Goal: Transaction & Acquisition: Purchase product/service

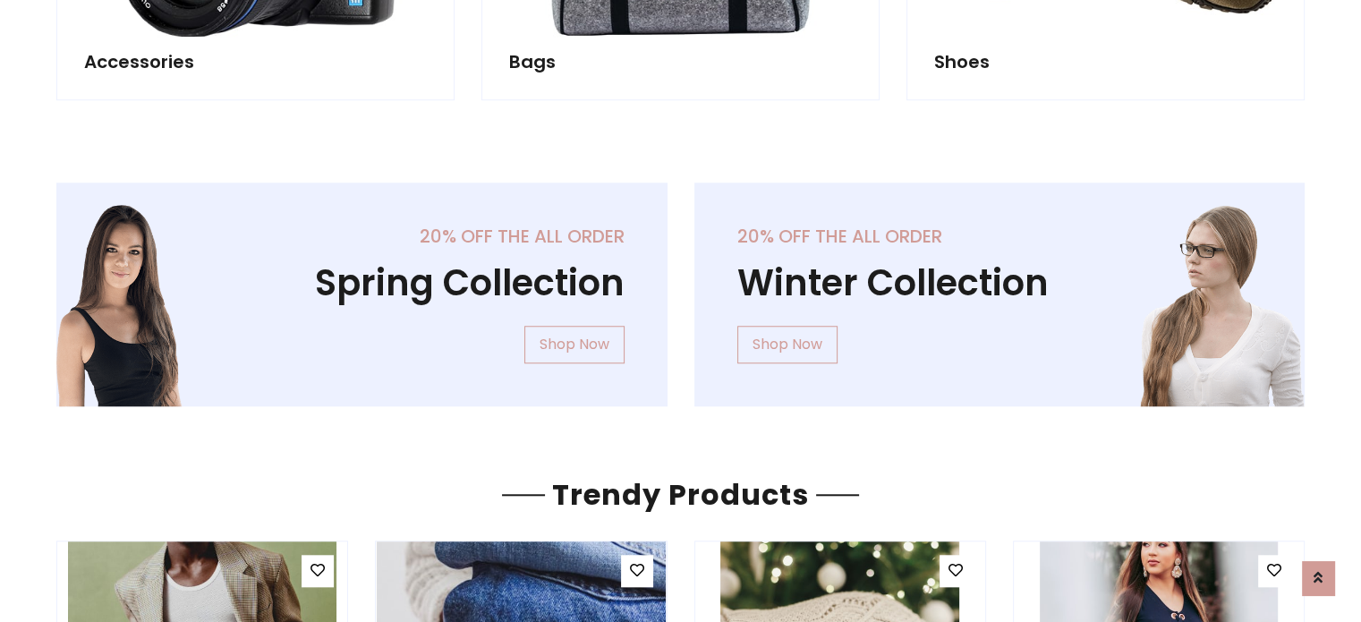
scroll to position [1460, 0]
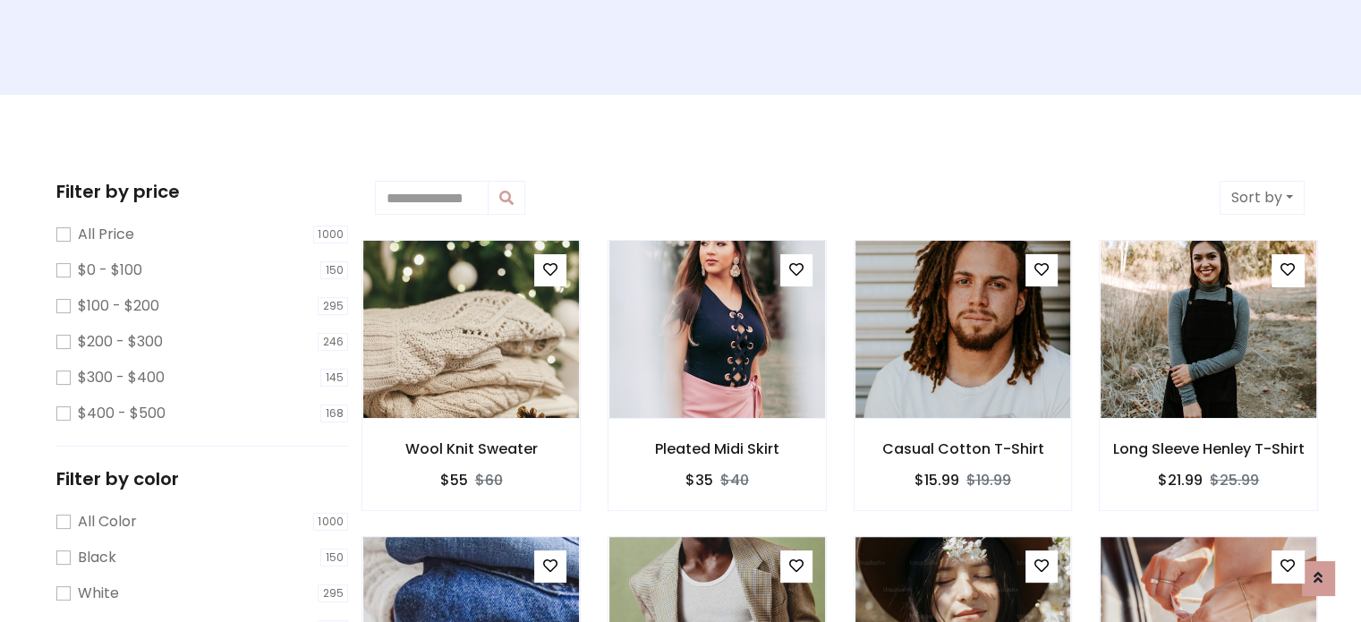
scroll to position [340, 0]
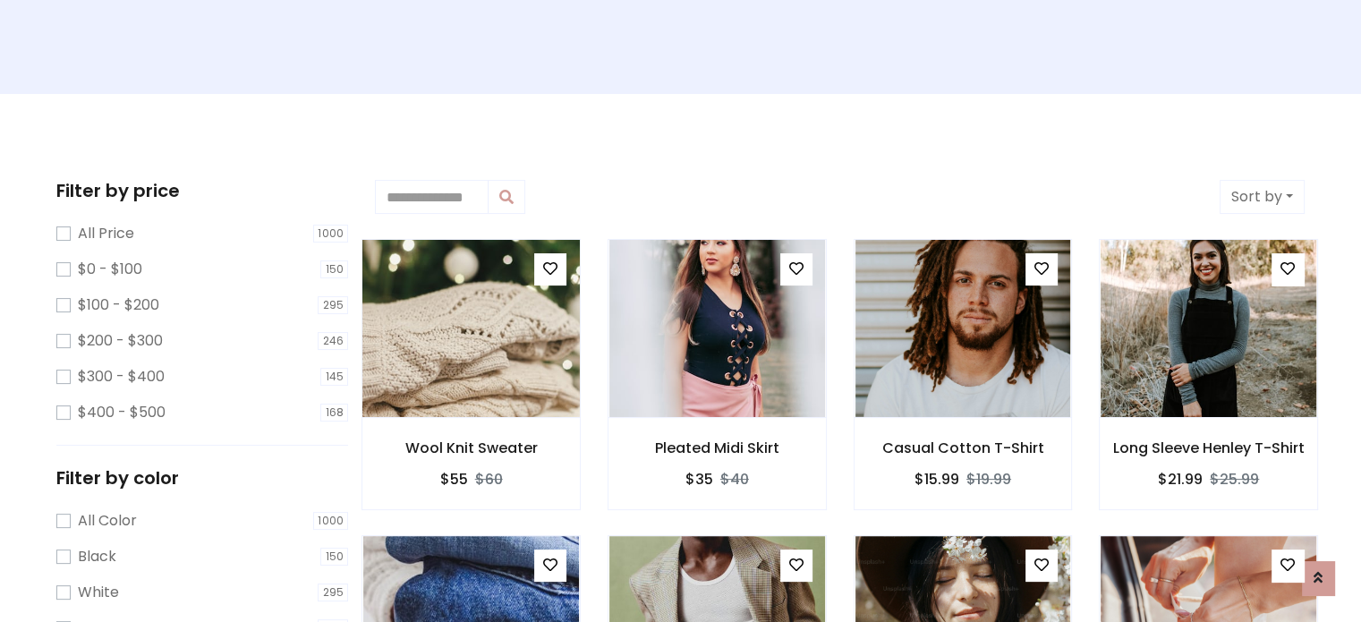
click at [440, 346] on img at bounding box center [471, 329] width 259 height 430
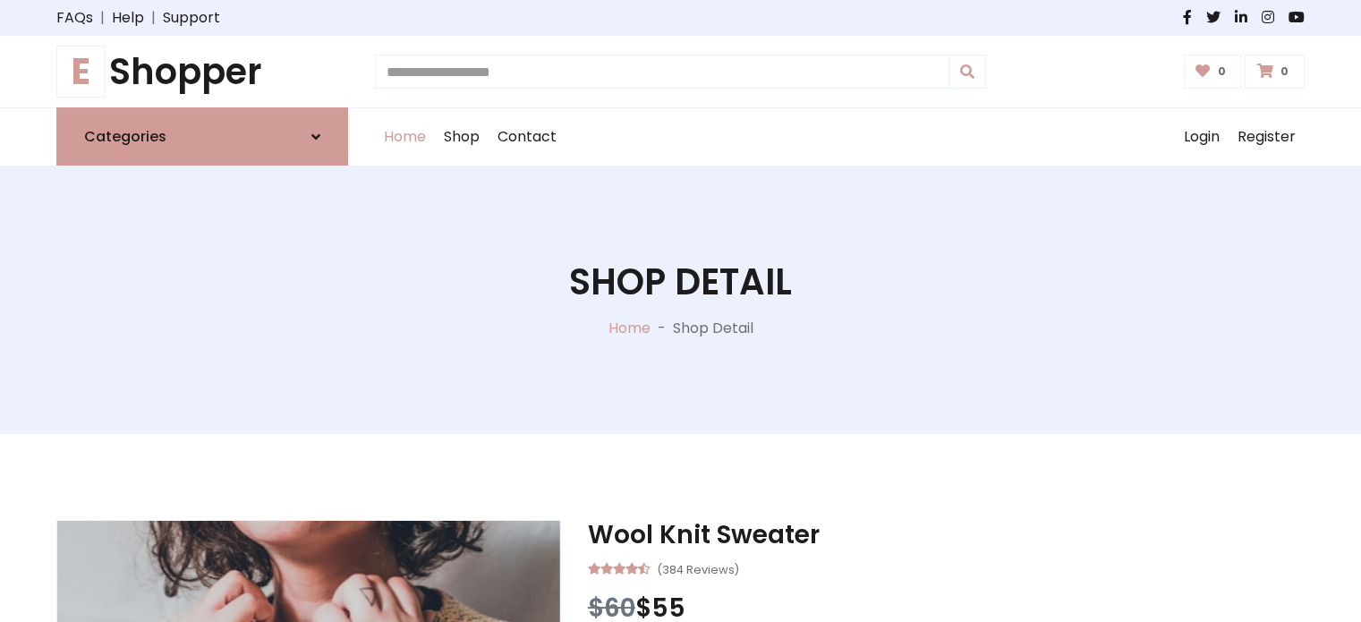
click at [399, 129] on link "Home" at bounding box center [405, 136] width 60 height 57
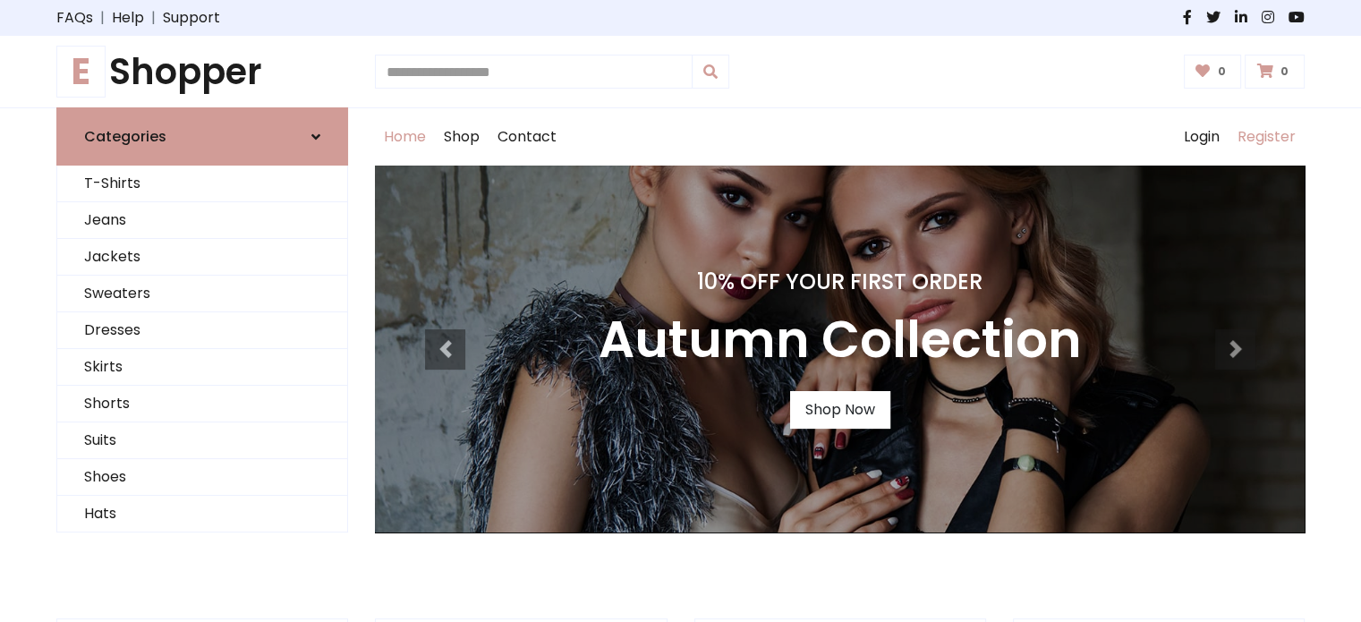
click at [1274, 137] on link "Register" at bounding box center [1267, 136] width 76 height 57
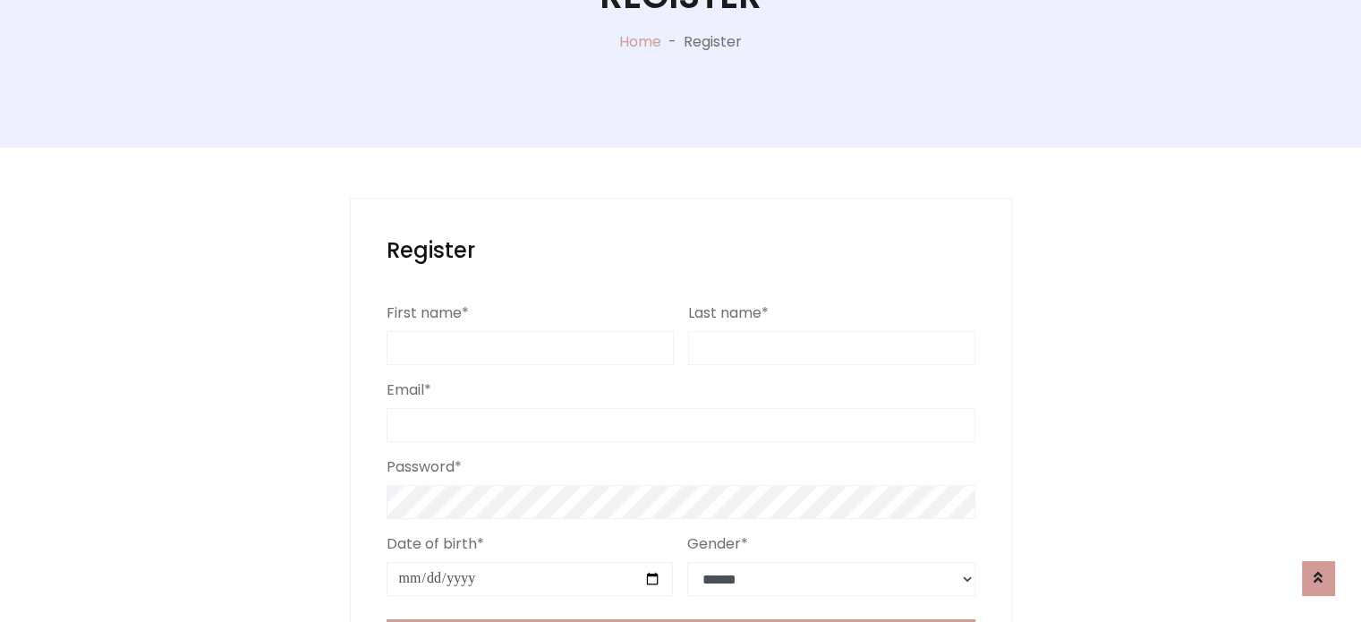
scroll to position [358, 0]
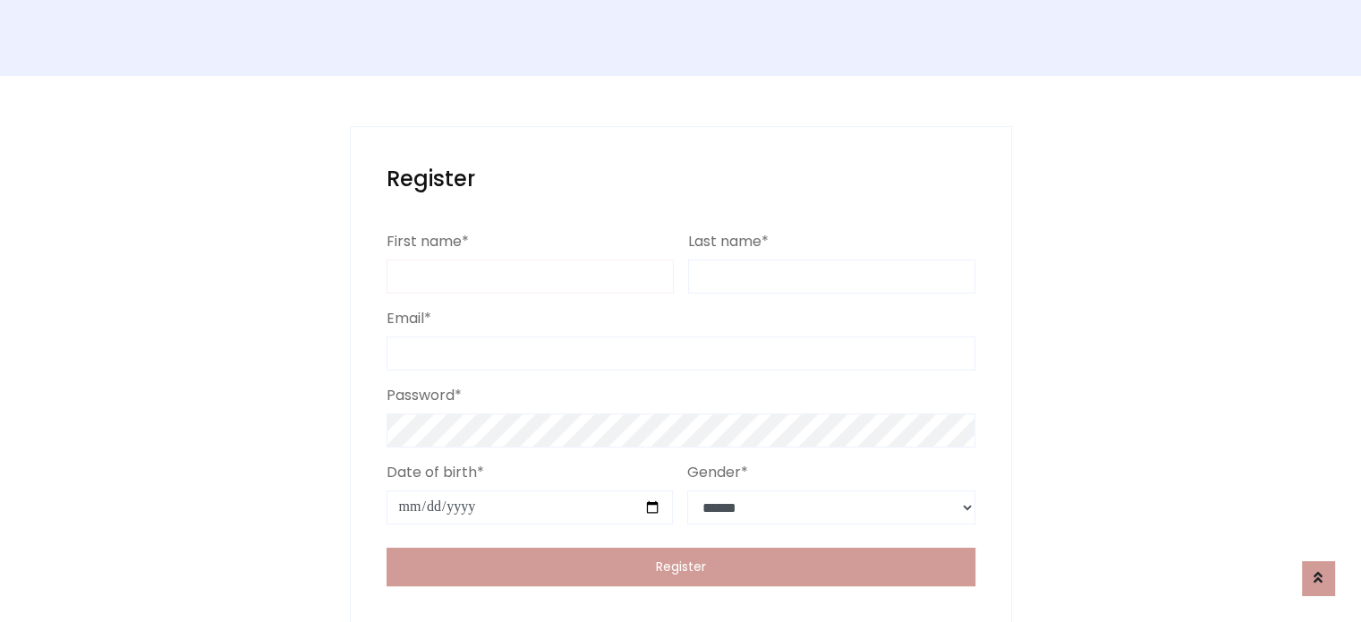
click at [453, 276] on input "First name*" at bounding box center [530, 277] width 287 height 34
type input "**********"
type input "*********"
click at [453, 357] on input "Email*" at bounding box center [681, 353] width 589 height 34
click at [247, 439] on body "FAQs | Help | Support E Shopper 0 0 E" at bounding box center [680, 132] width 1361 height 981
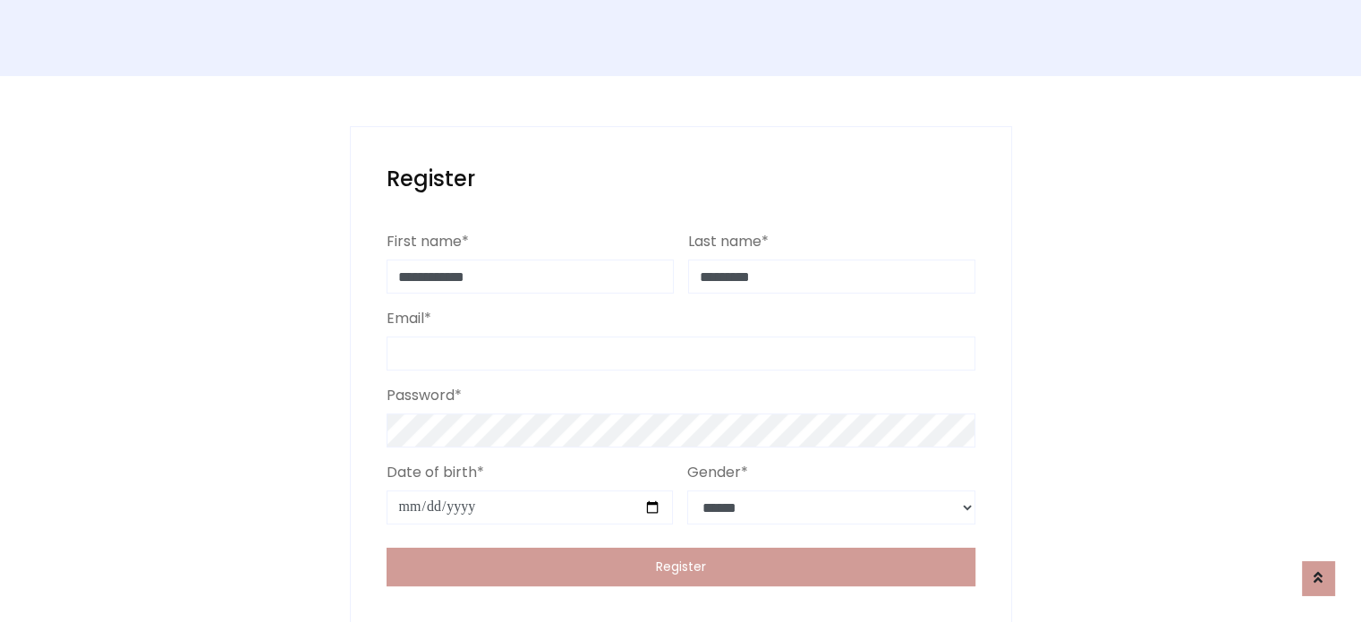
scroll to position [0, 0]
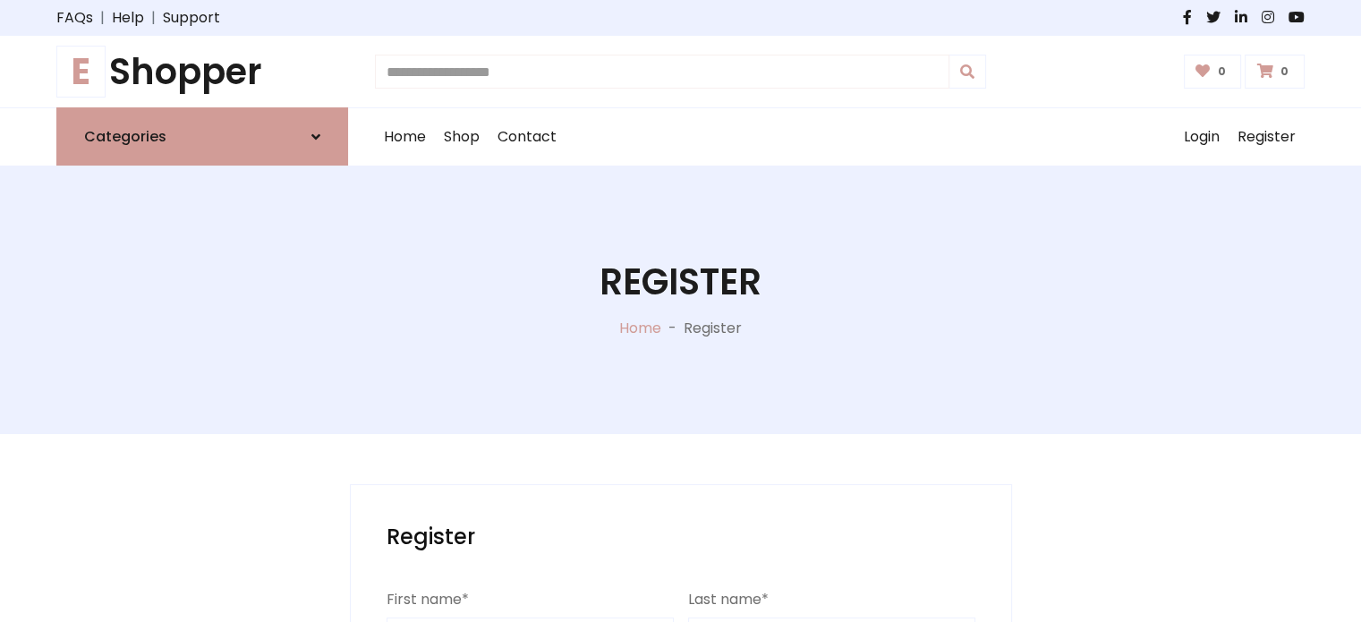
click at [813, 75] on input "text" at bounding box center [662, 72] width 574 height 34
type input "*"
click at [474, 78] on input "text" at bounding box center [662, 72] width 574 height 34
click at [236, 83] on h1 "E Shopper" at bounding box center [202, 71] width 292 height 43
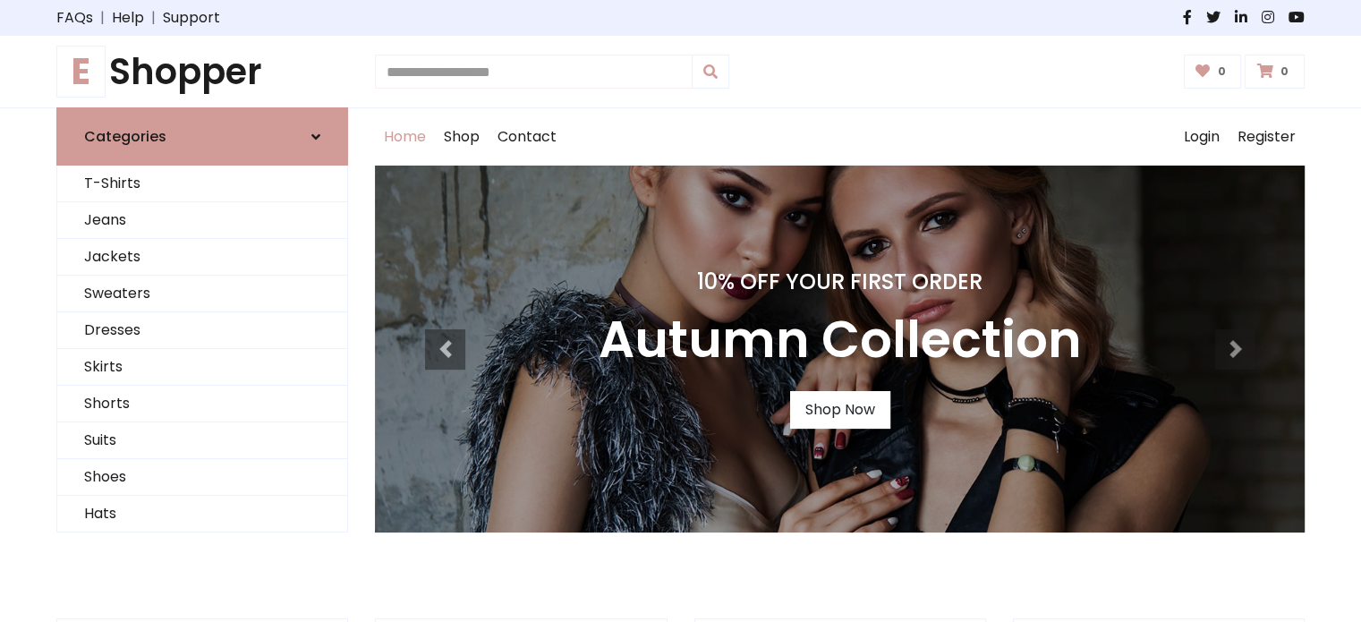
click at [485, 74] on input "text" at bounding box center [534, 72] width 318 height 34
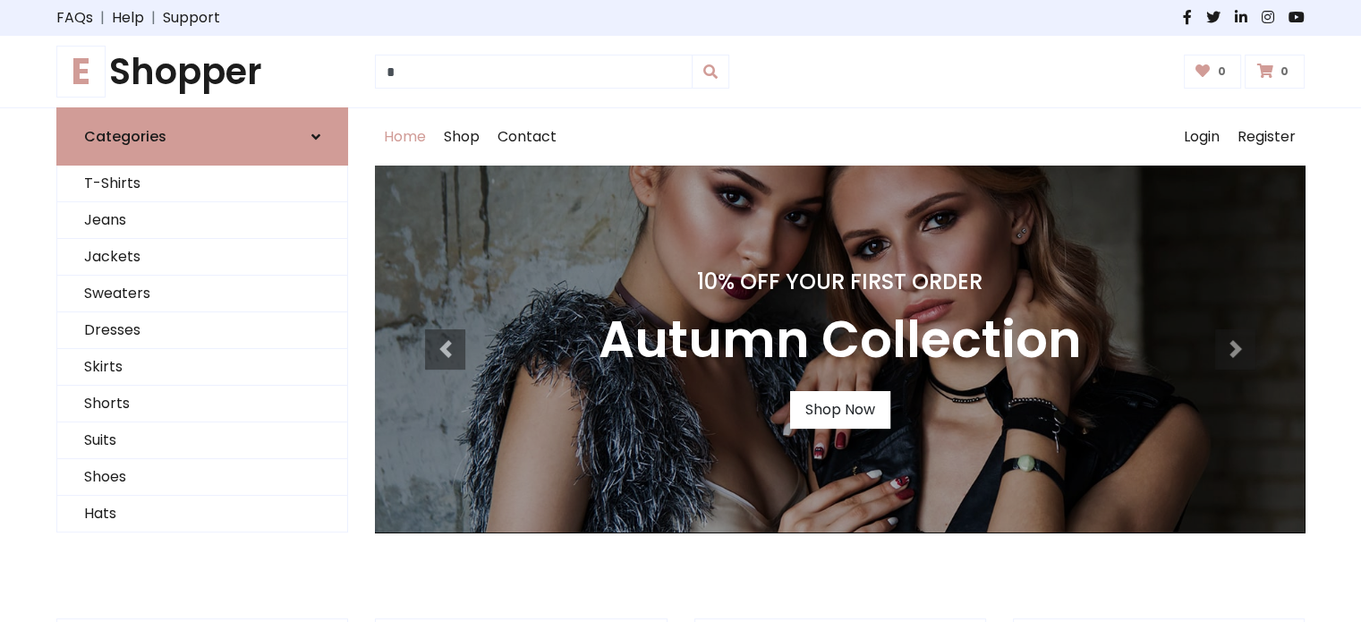
click at [710, 72] on icon at bounding box center [710, 71] width 14 height 14
click at [710, 71] on icon at bounding box center [710, 71] width 14 height 14
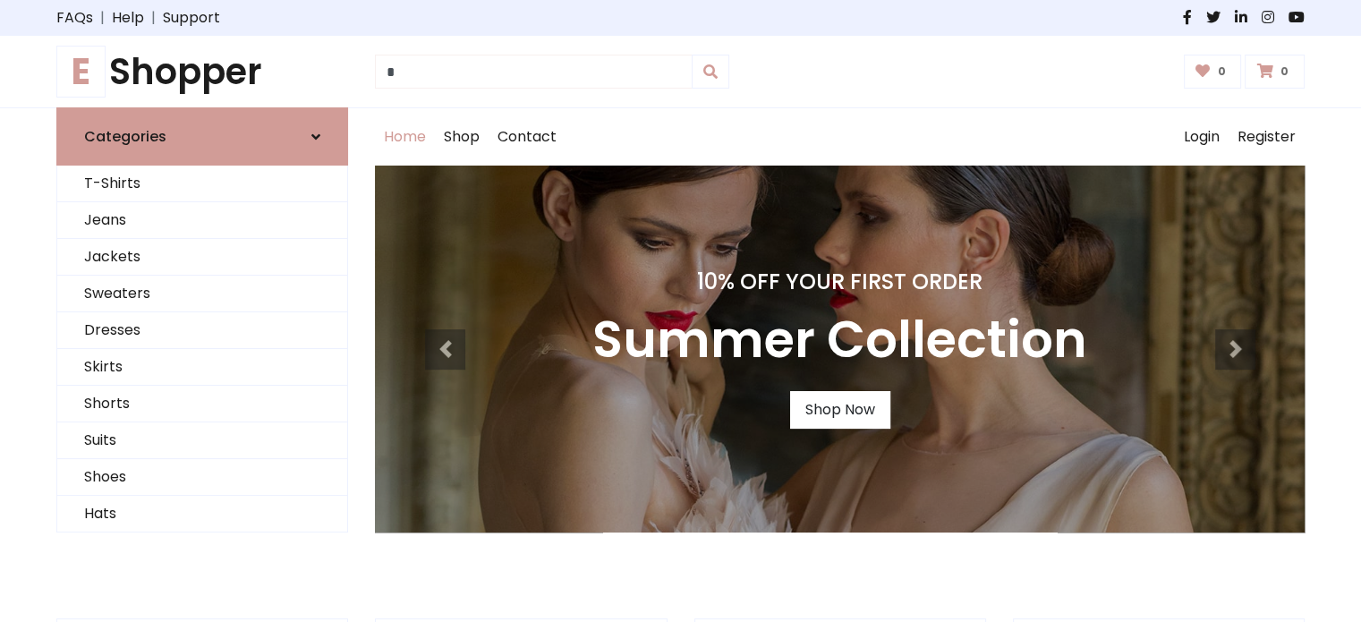
click at [569, 69] on input "*" at bounding box center [534, 72] width 318 height 34
type input "****"
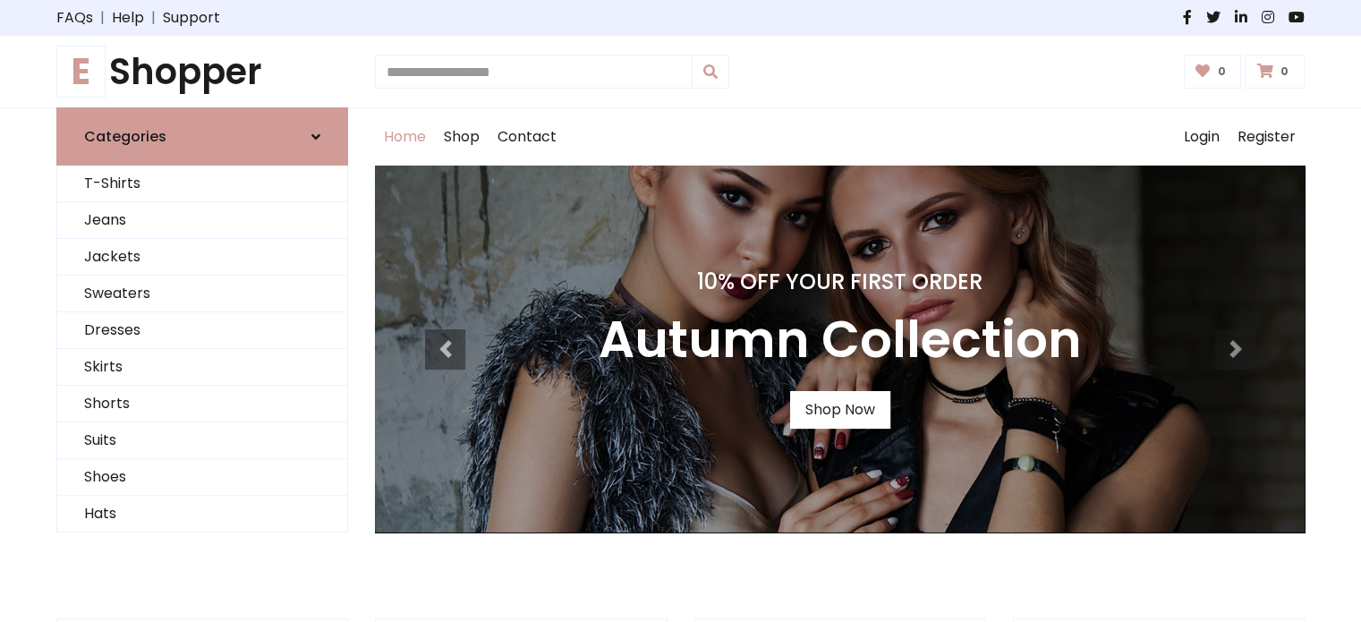
click at [618, 70] on input "text" at bounding box center [534, 72] width 318 height 34
click at [717, 69] on span at bounding box center [711, 72] width 38 height 34
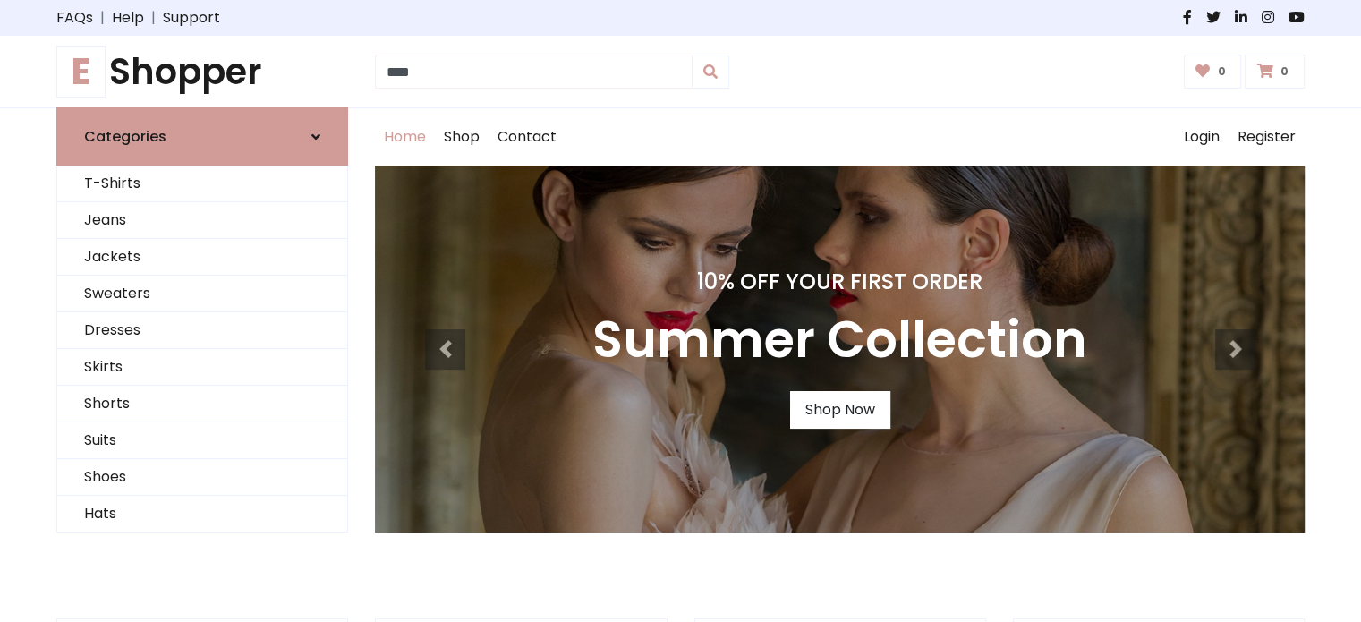
click at [507, 73] on input "****" at bounding box center [534, 72] width 318 height 34
type input "****"
click at [710, 72] on icon at bounding box center [710, 71] width 14 height 14
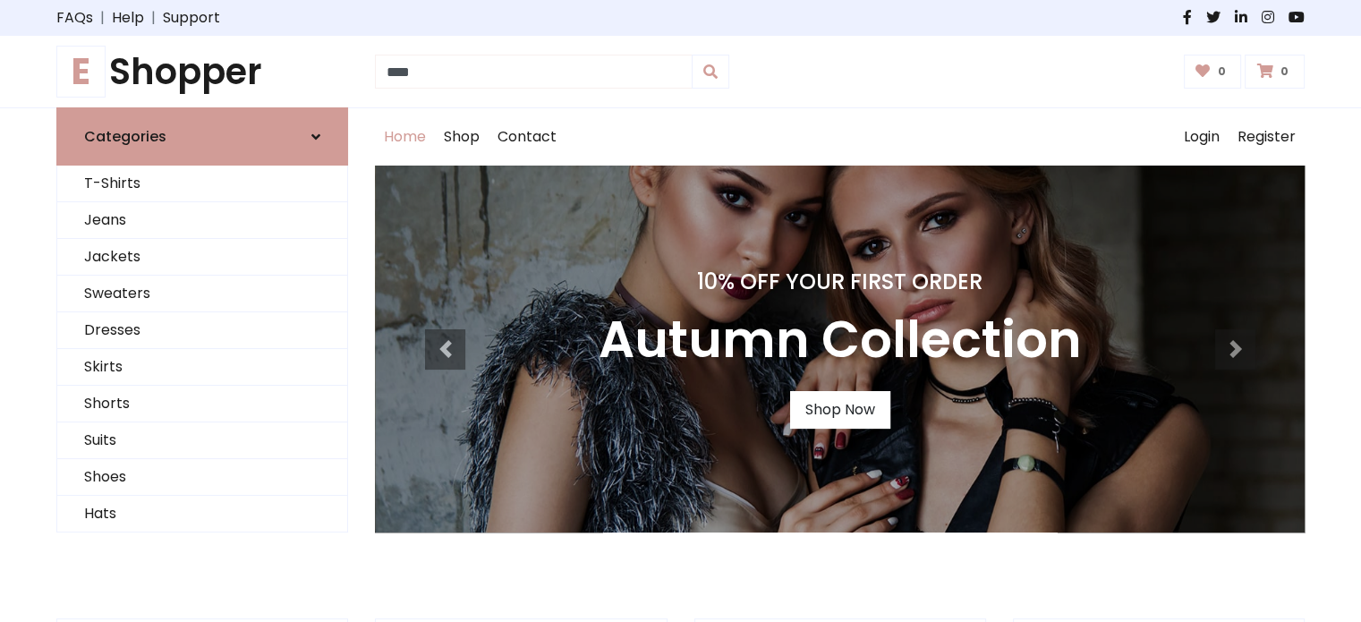
click at [621, 71] on input "****" at bounding box center [534, 72] width 318 height 34
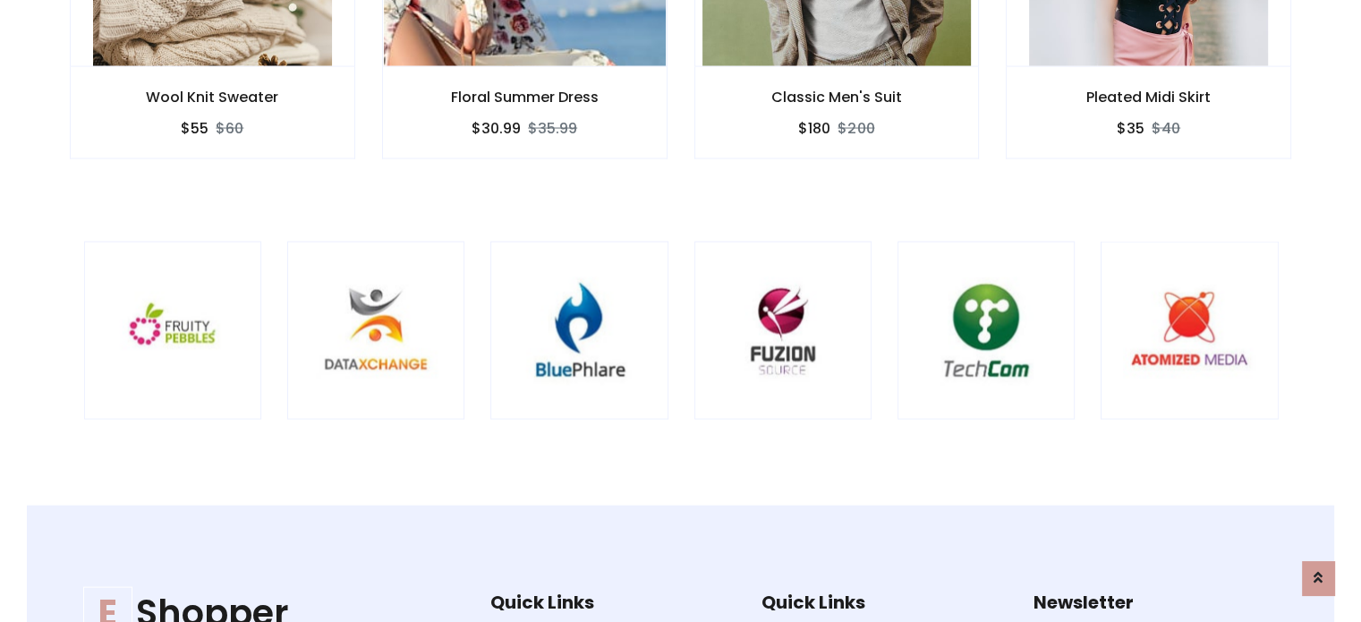
scroll to position [3902, 0]
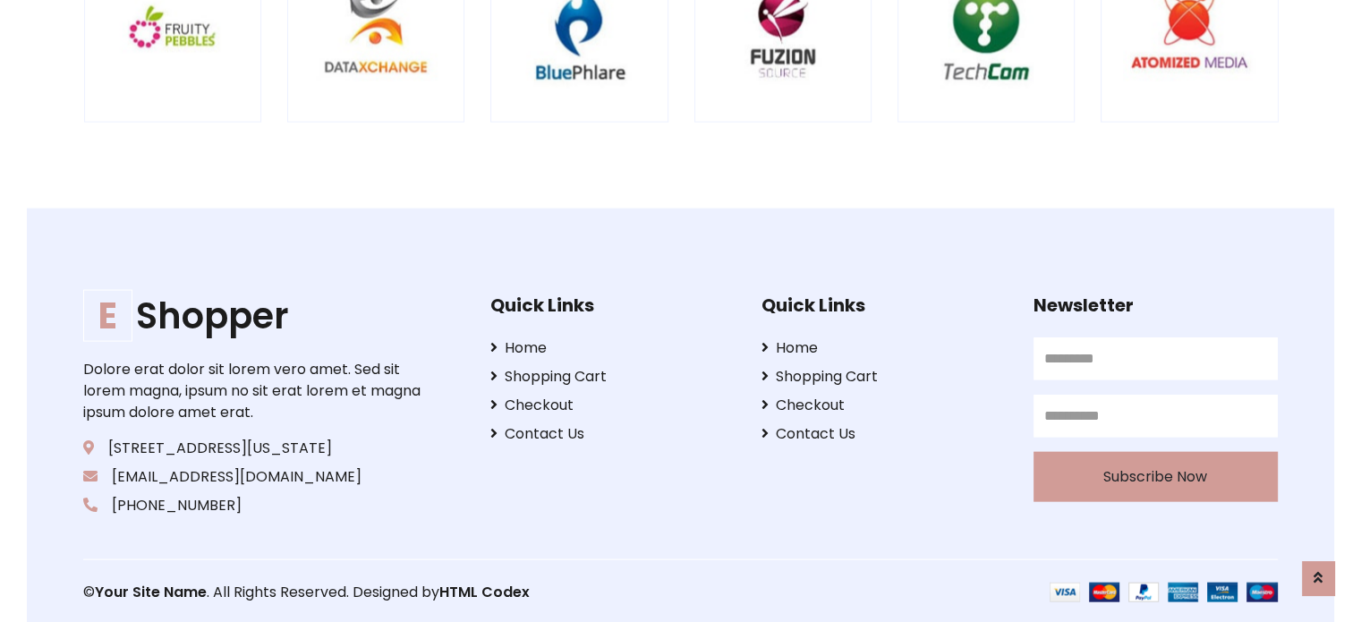
click at [1131, 362] on input "text" at bounding box center [1156, 358] width 244 height 43
type input "*"
click at [1110, 395] on input "email" at bounding box center [1156, 416] width 244 height 43
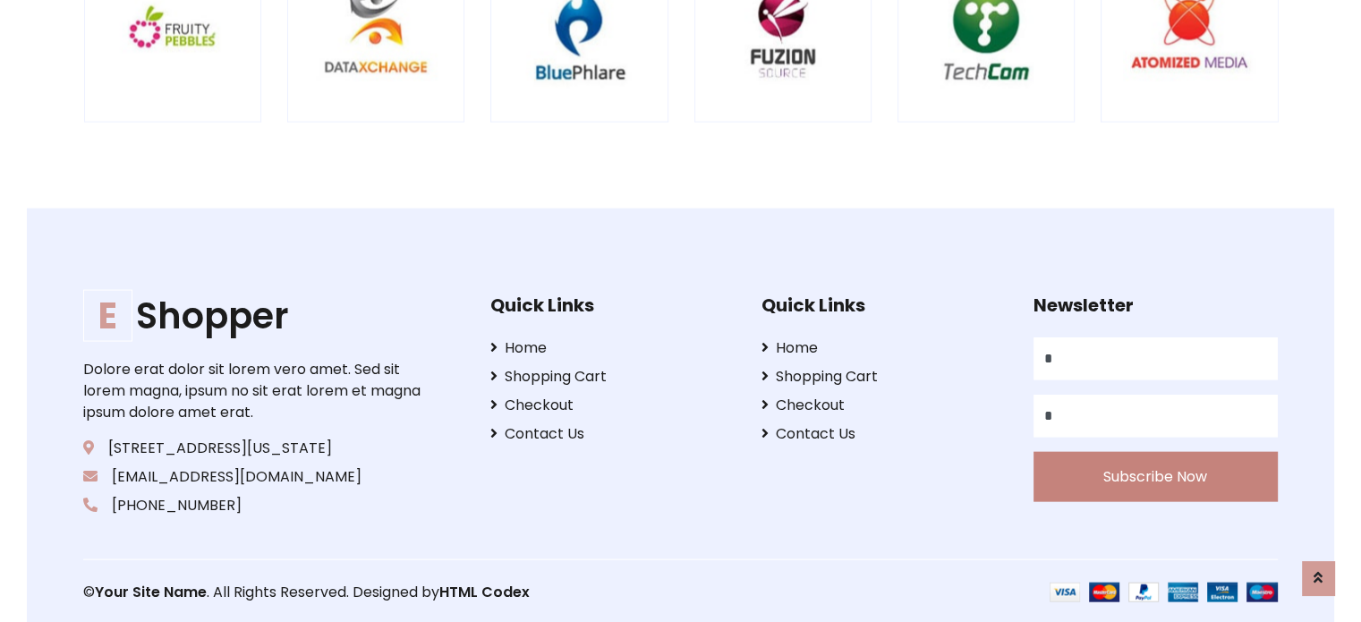
type input "*"
click at [1132, 459] on button "Subscribe Now" at bounding box center [1156, 477] width 244 height 50
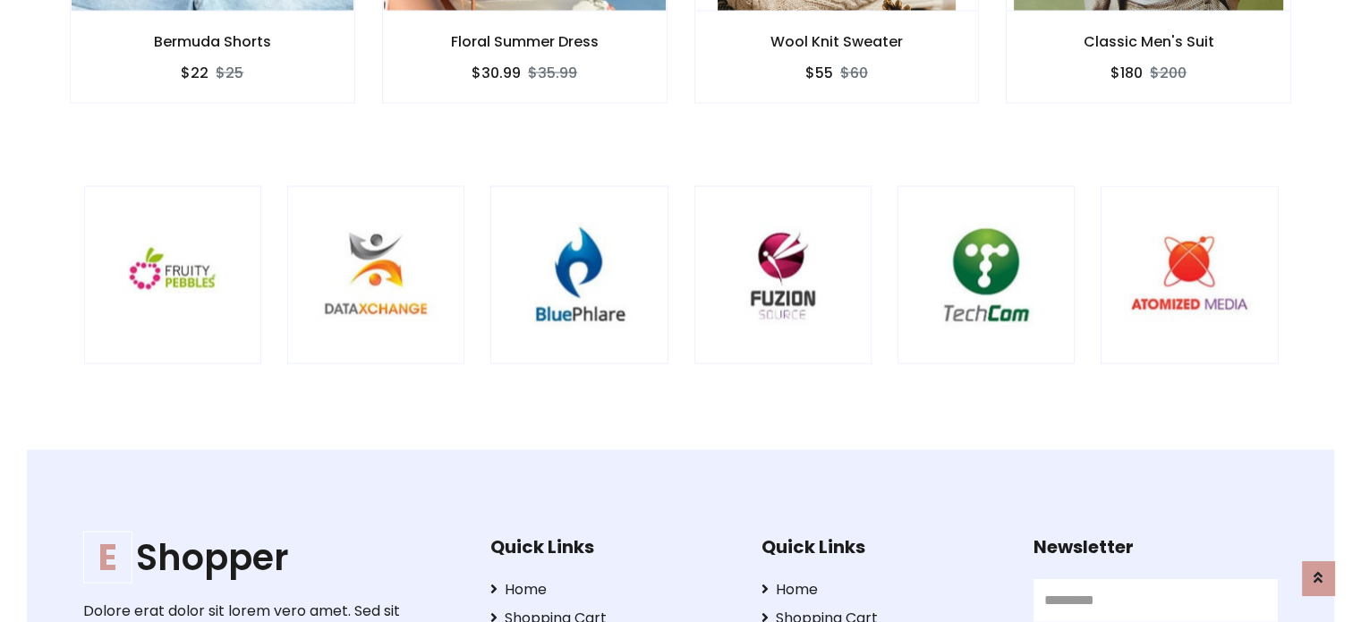
scroll to position [3902, 0]
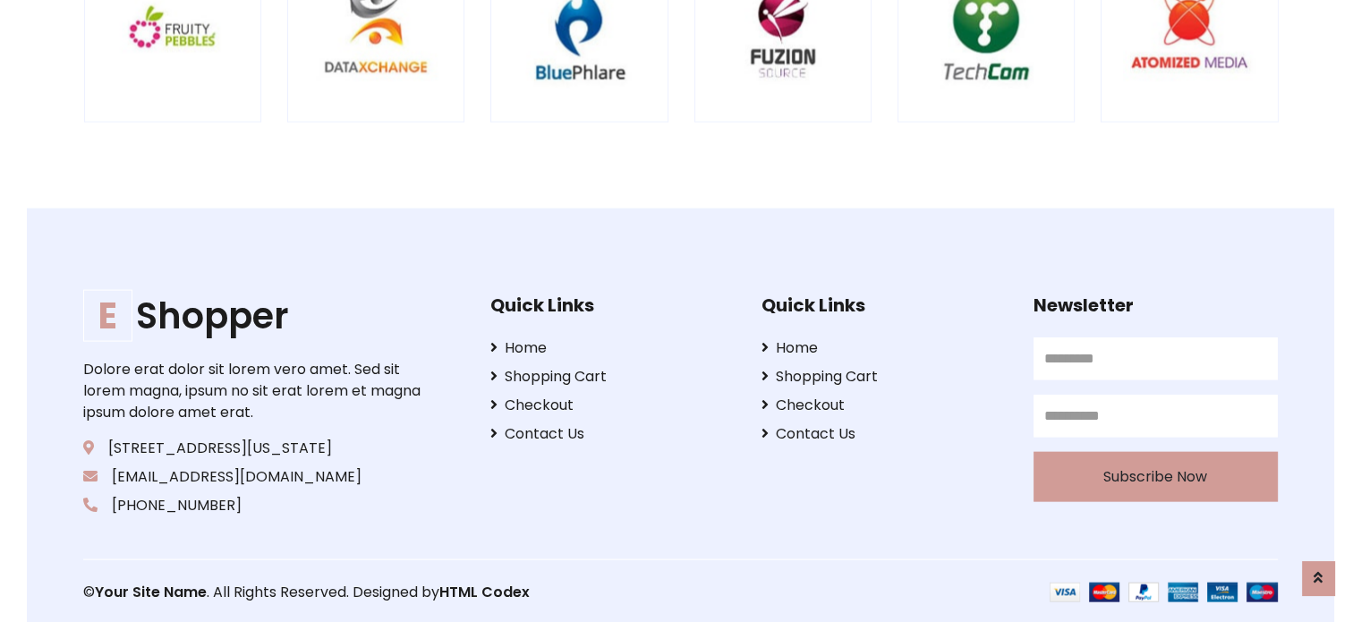
click at [1067, 592] on img at bounding box center [1164, 593] width 228 height 20
click at [1311, 564] on link at bounding box center [1318, 578] width 32 height 34
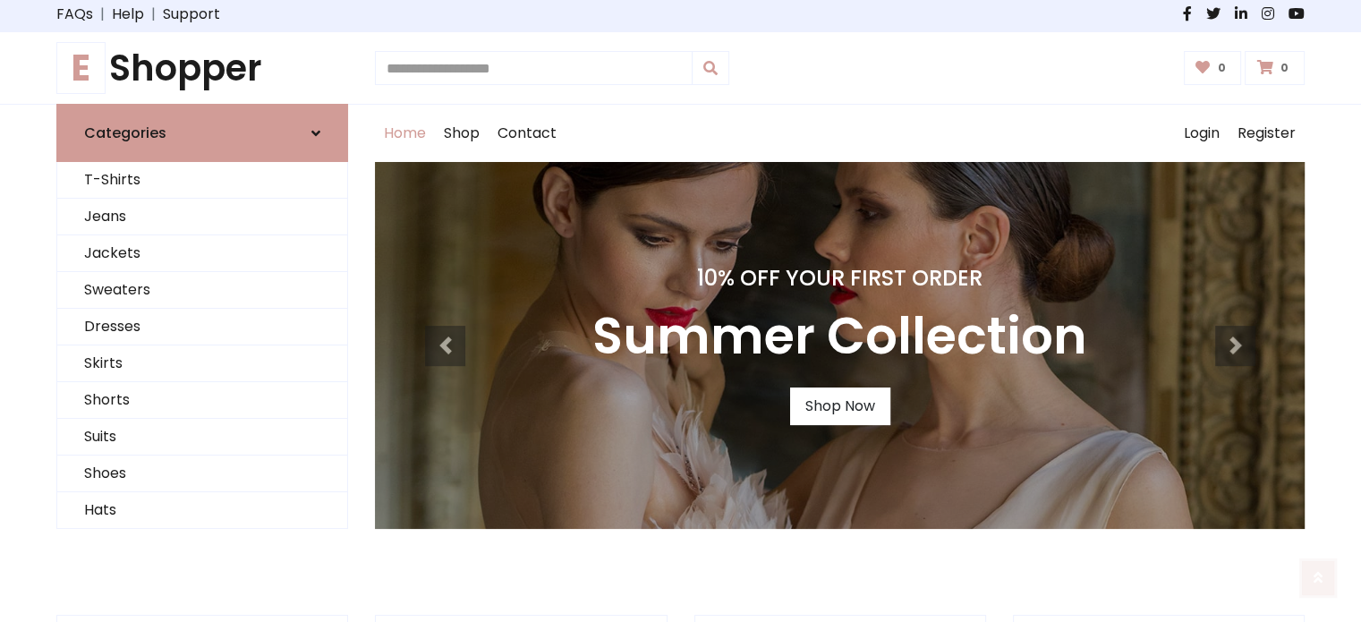
scroll to position [0, 0]
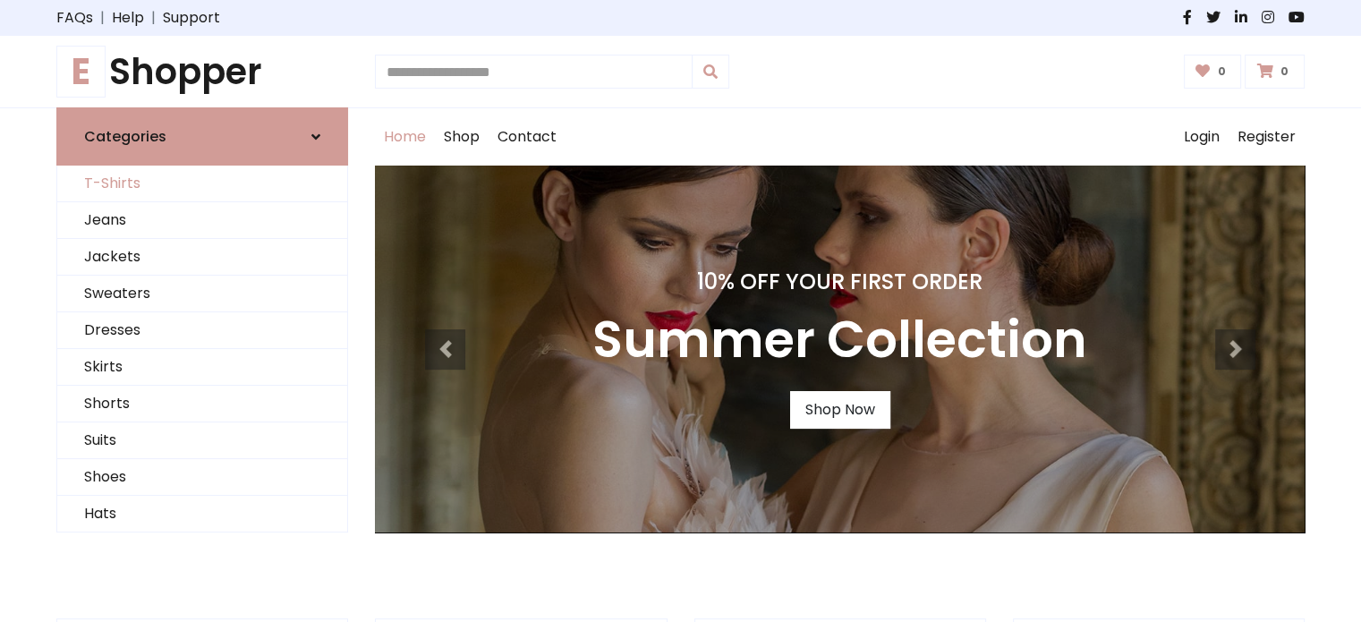
click at [97, 183] on link "T-Shirts" at bounding box center [202, 184] width 290 height 37
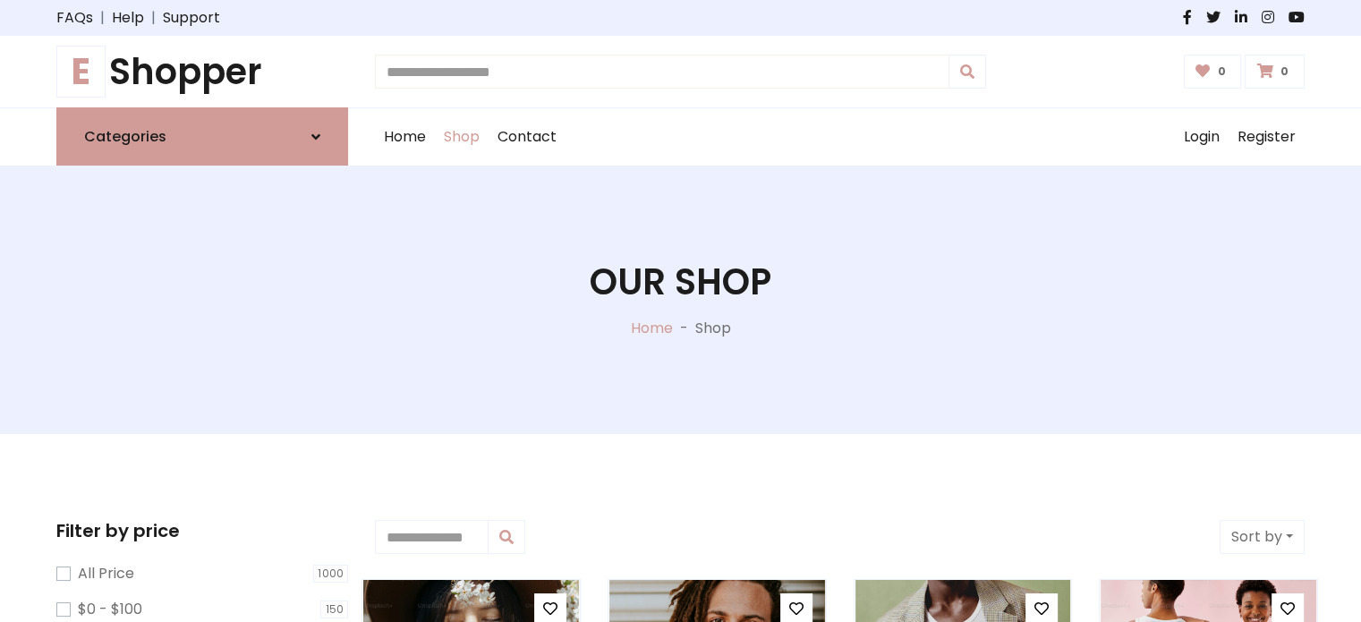
click at [476, 88] on input "text" at bounding box center [662, 72] width 574 height 34
type input "***"
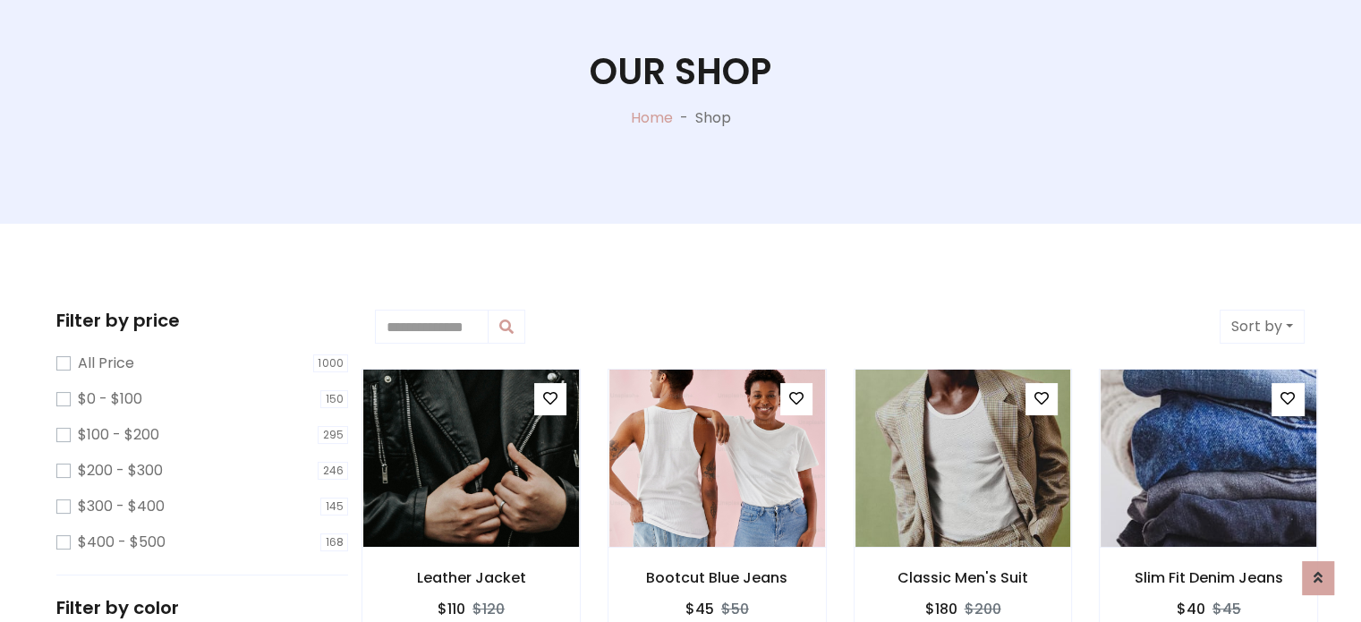
scroll to position [211, 0]
click at [438, 339] on input "text" at bounding box center [432, 326] width 114 height 34
type input "***"
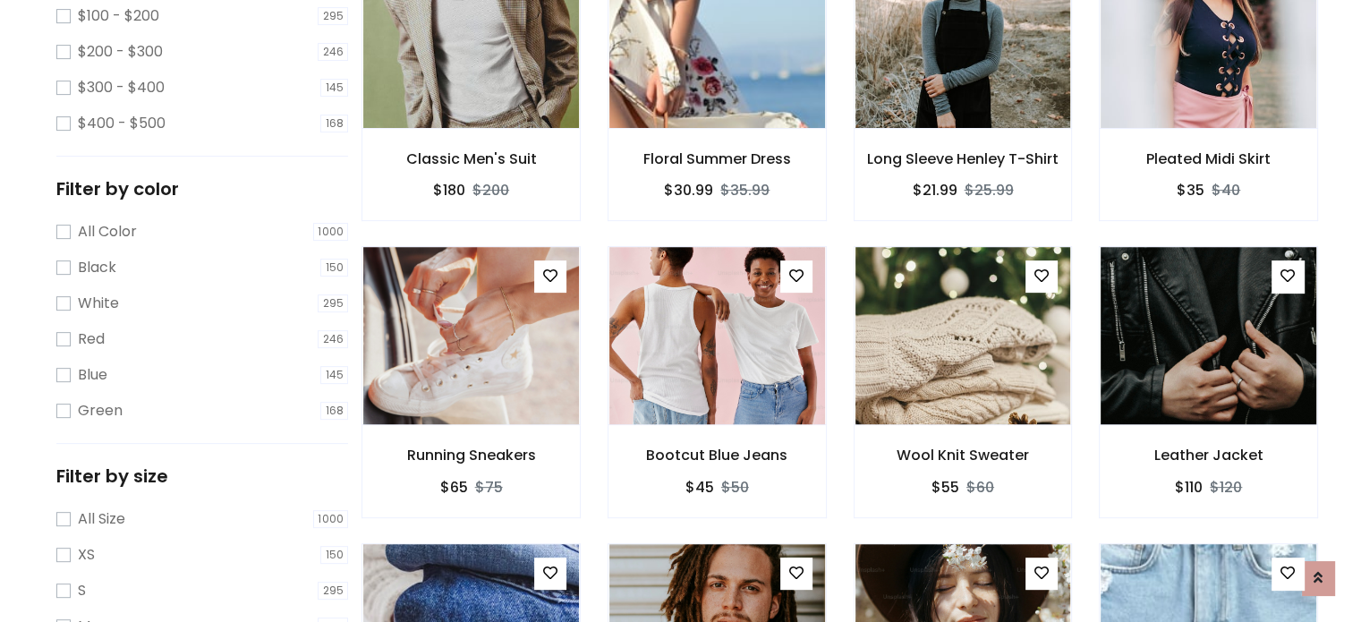
scroll to position [628, 0]
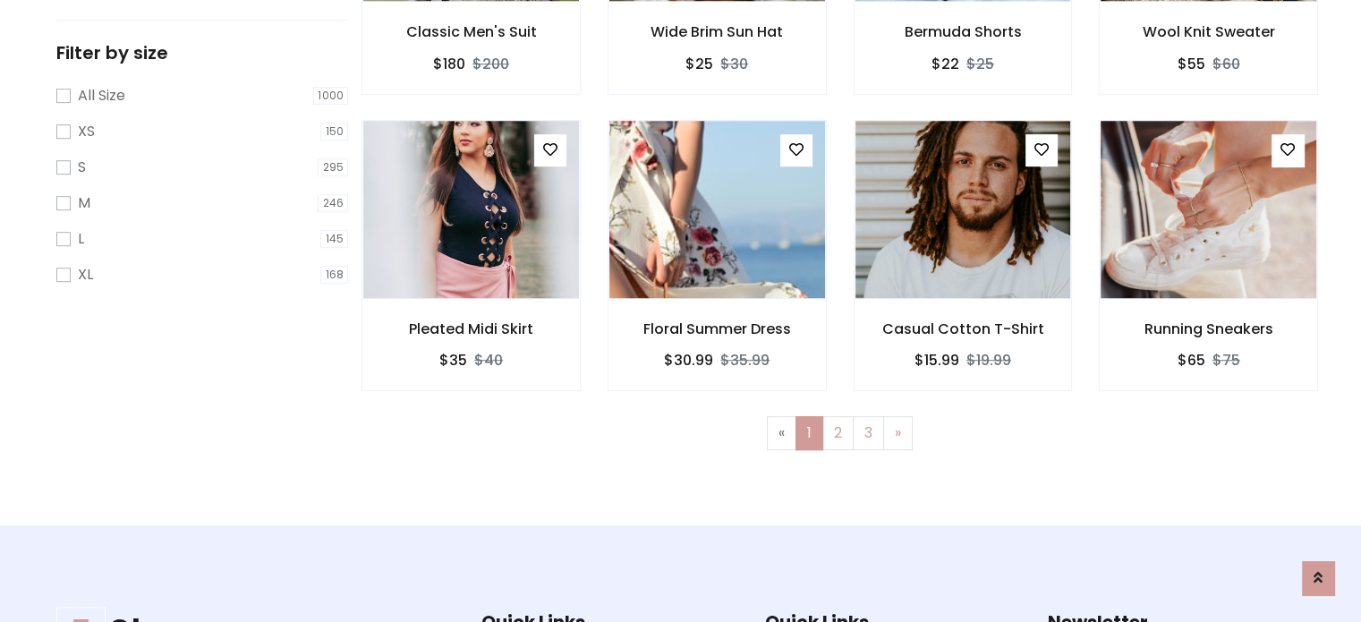
scroll to position [1052, 0]
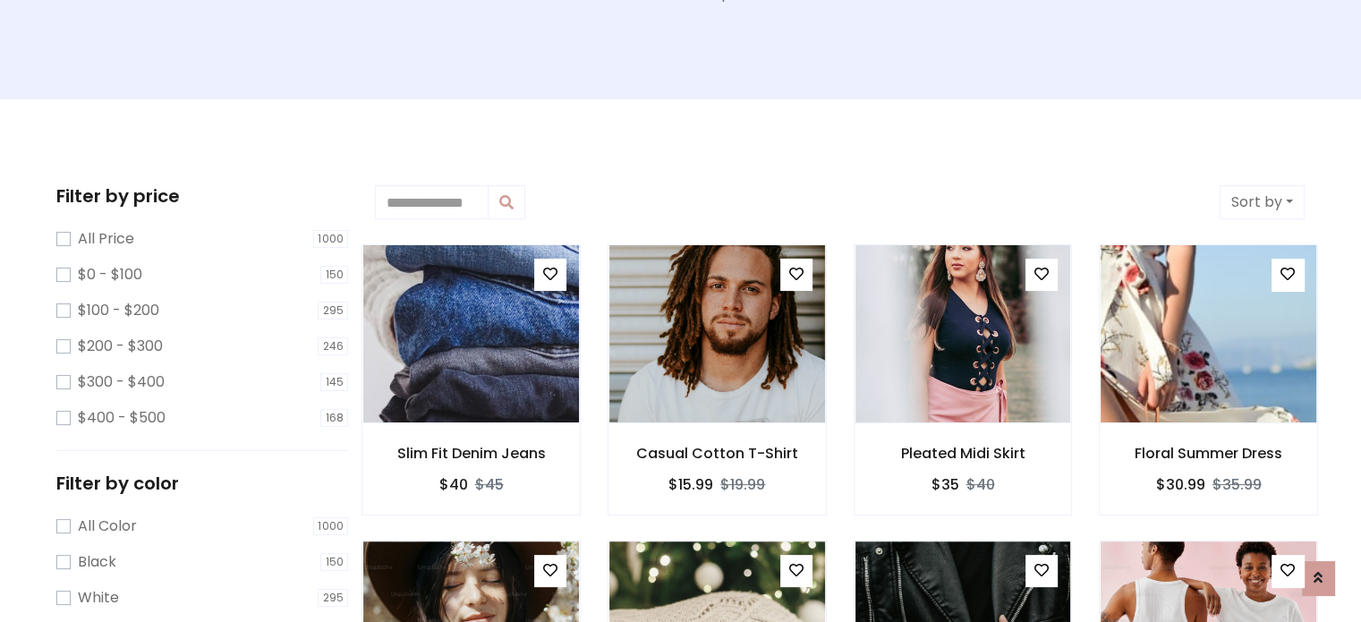
scroll to position [64, 0]
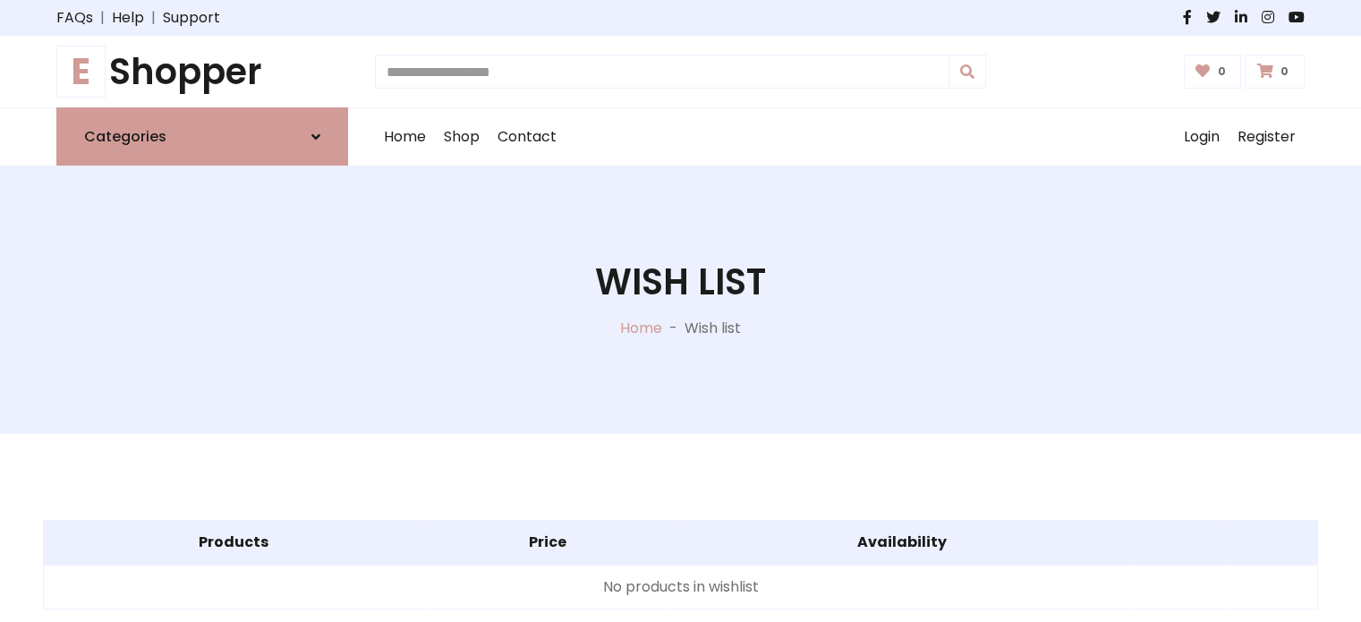
click at [36, 133] on div "Wish list Home - Wish list" at bounding box center [680, 300] width 1334 height 268
click at [132, 133] on th "Products" at bounding box center [234, 543] width 380 height 45
